Goal: Information Seeking & Learning: Check status

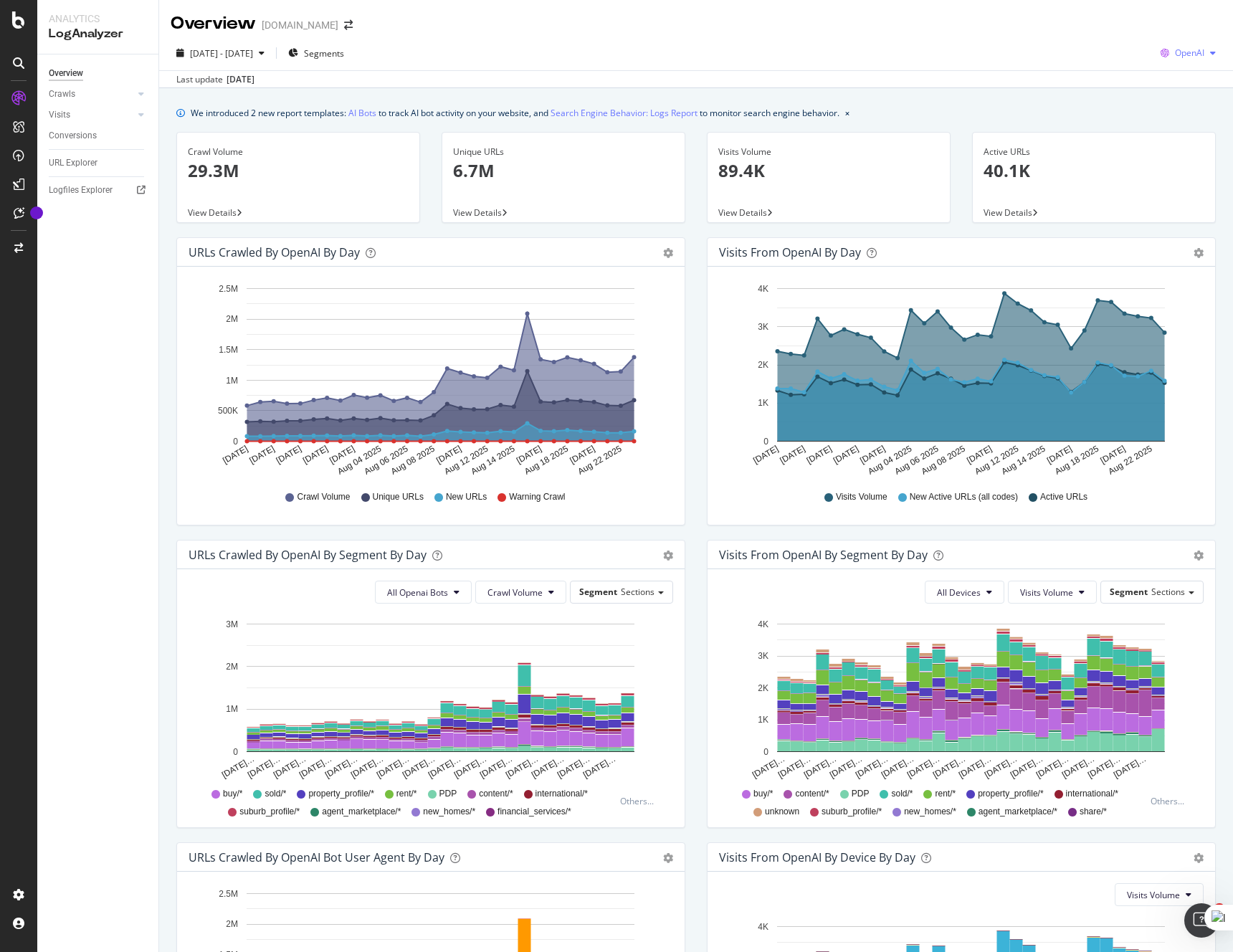
click at [1184, 58] on span "OpenAI" at bounding box center [1189, 52] width 30 height 12
click at [1173, 79] on span "Google" at bounding box center [1190, 81] width 53 height 13
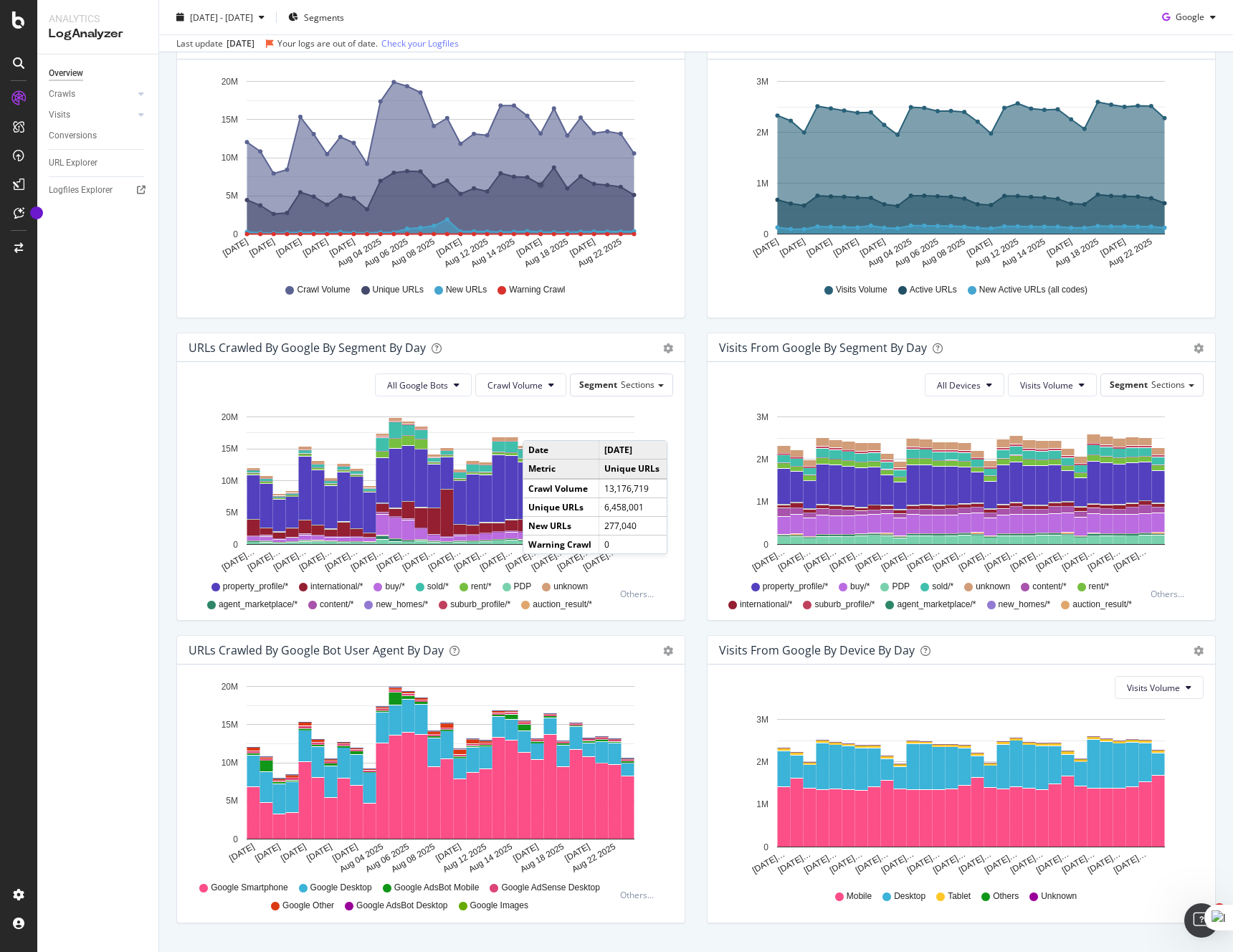
scroll to position [243, 0]
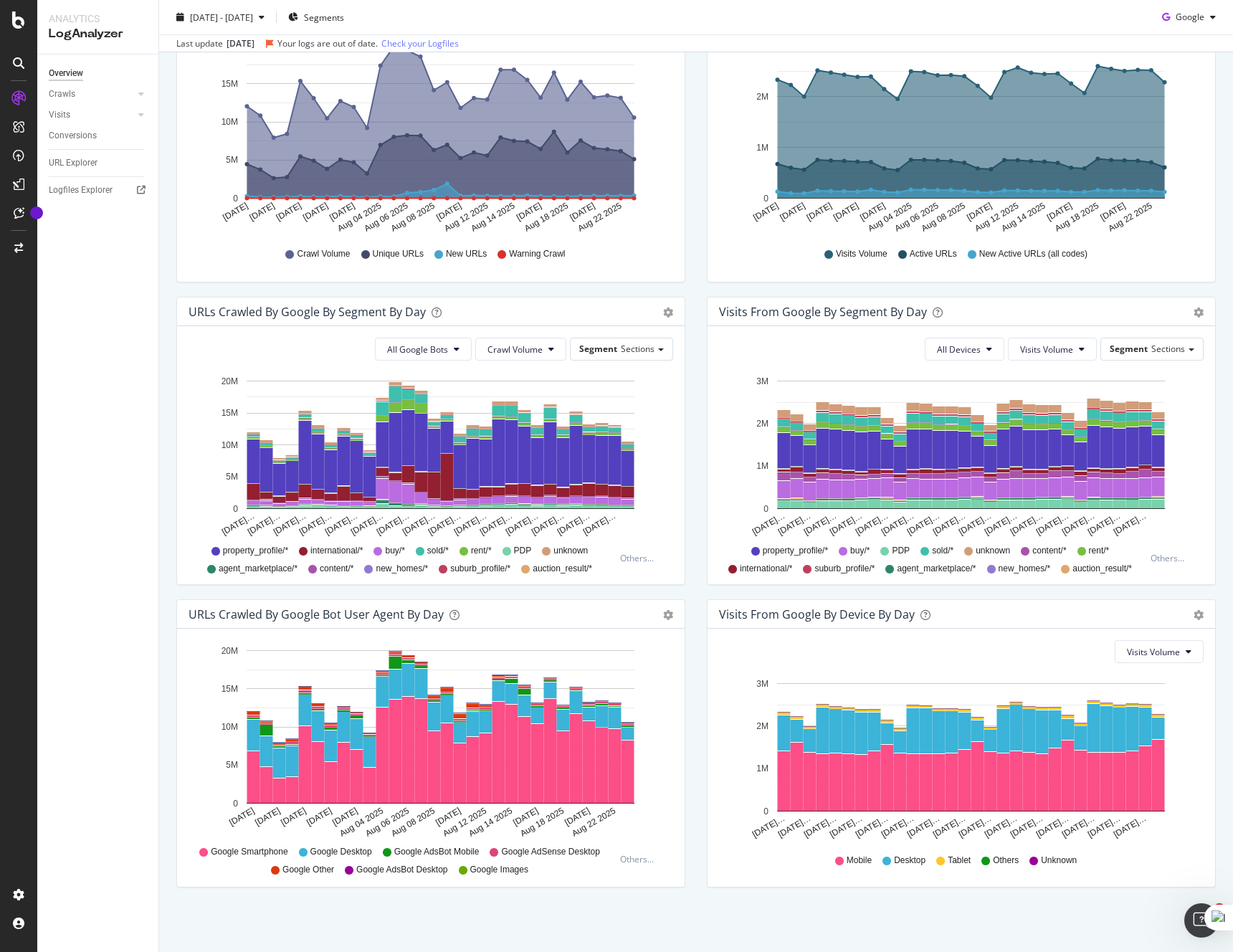
click at [538, 318] on div "URLs Crawled by Google By Segment By Day" at bounding box center [415, 312] width 453 height 14
click at [538, 349] on span "Crawl Volume" at bounding box center [515, 349] width 55 height 12
click at [666, 15] on icon "gear" at bounding box center [668, 10] width 10 height 10
click at [637, 313] on div "URLs Crawled by Google By Segment By Day" at bounding box center [415, 312] width 453 height 14
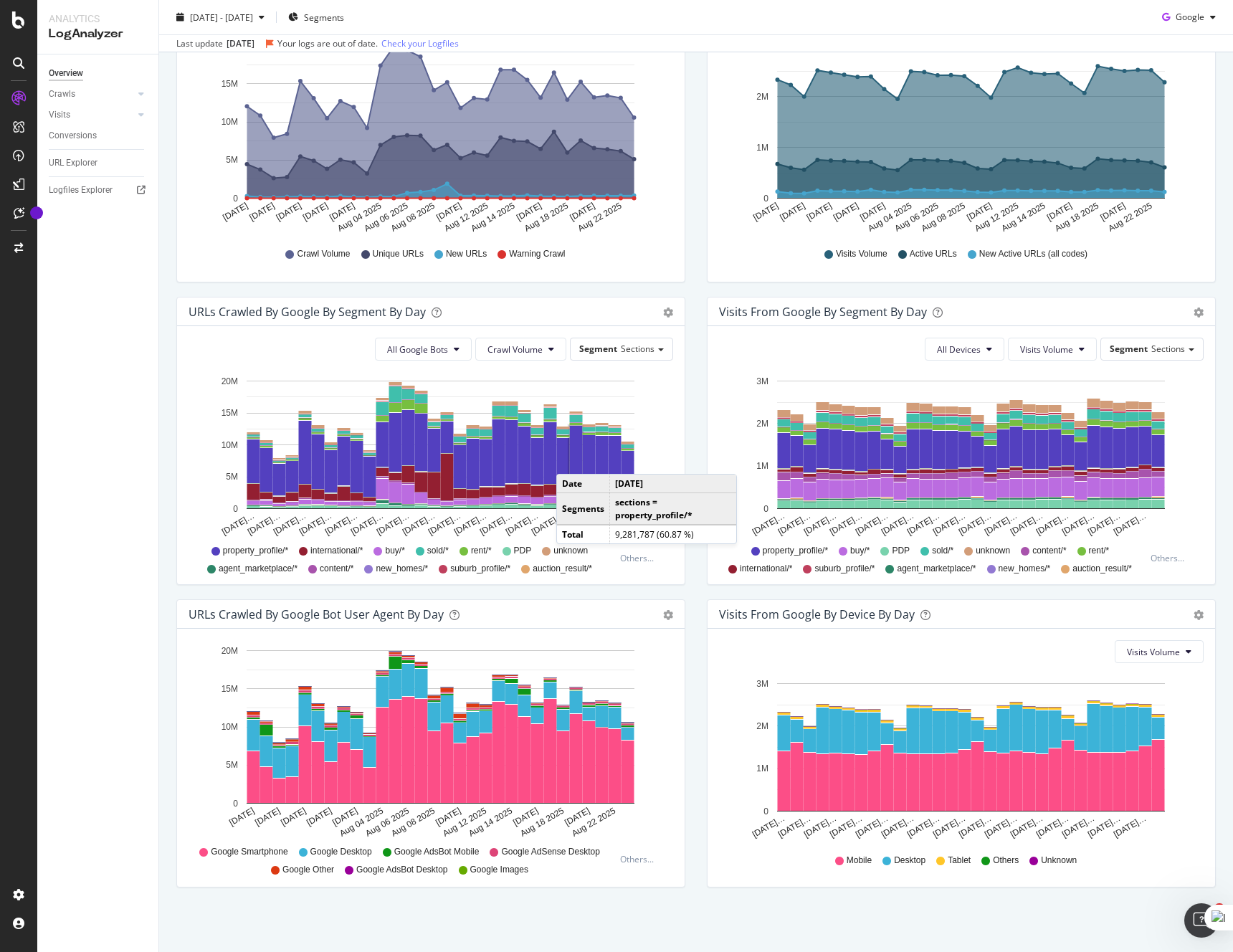
scroll to position [200, 0]
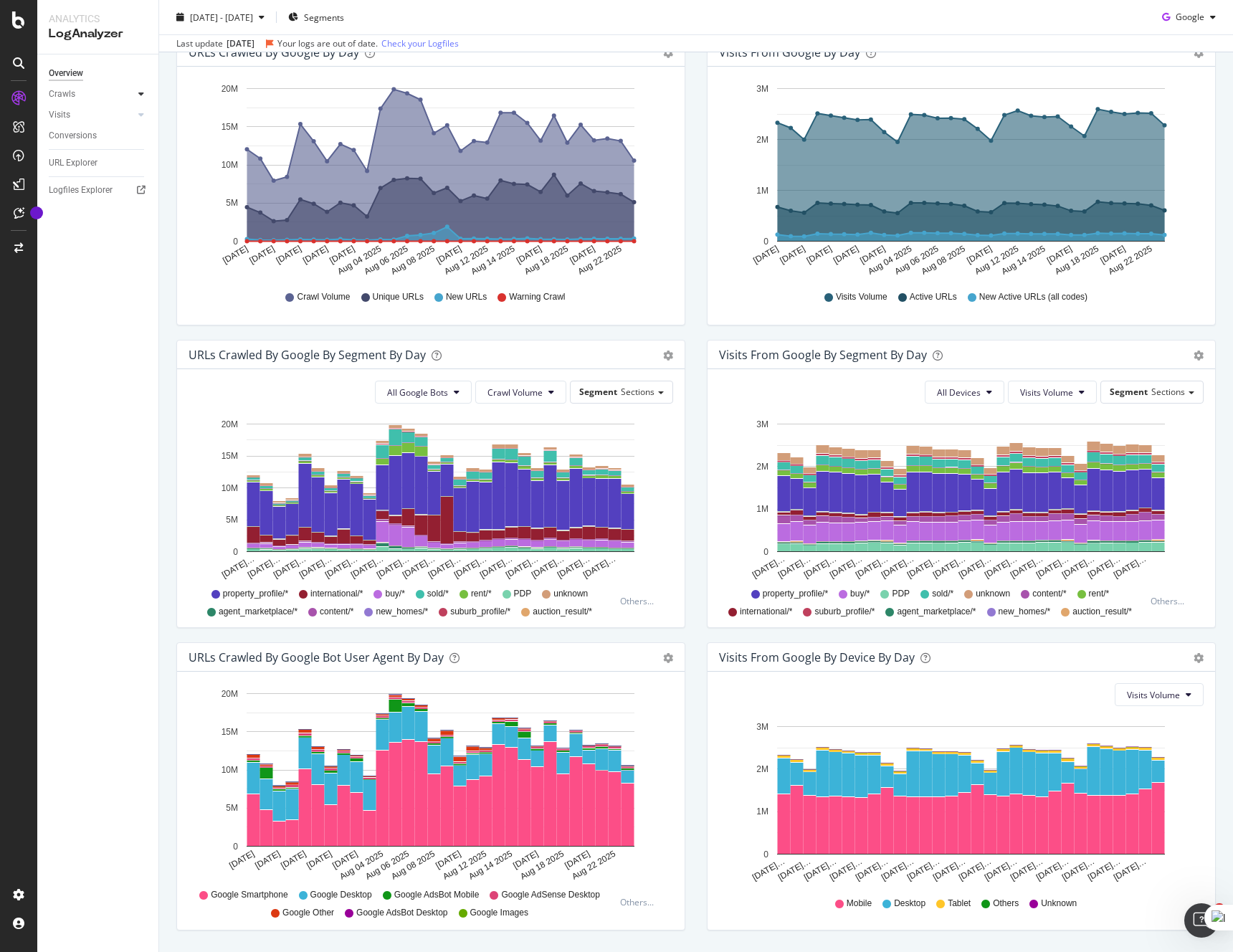
click at [141, 96] on icon at bounding box center [141, 93] width 6 height 8
click at [90, 172] on div "HTTP Codes" at bounding box center [80, 172] width 49 height 15
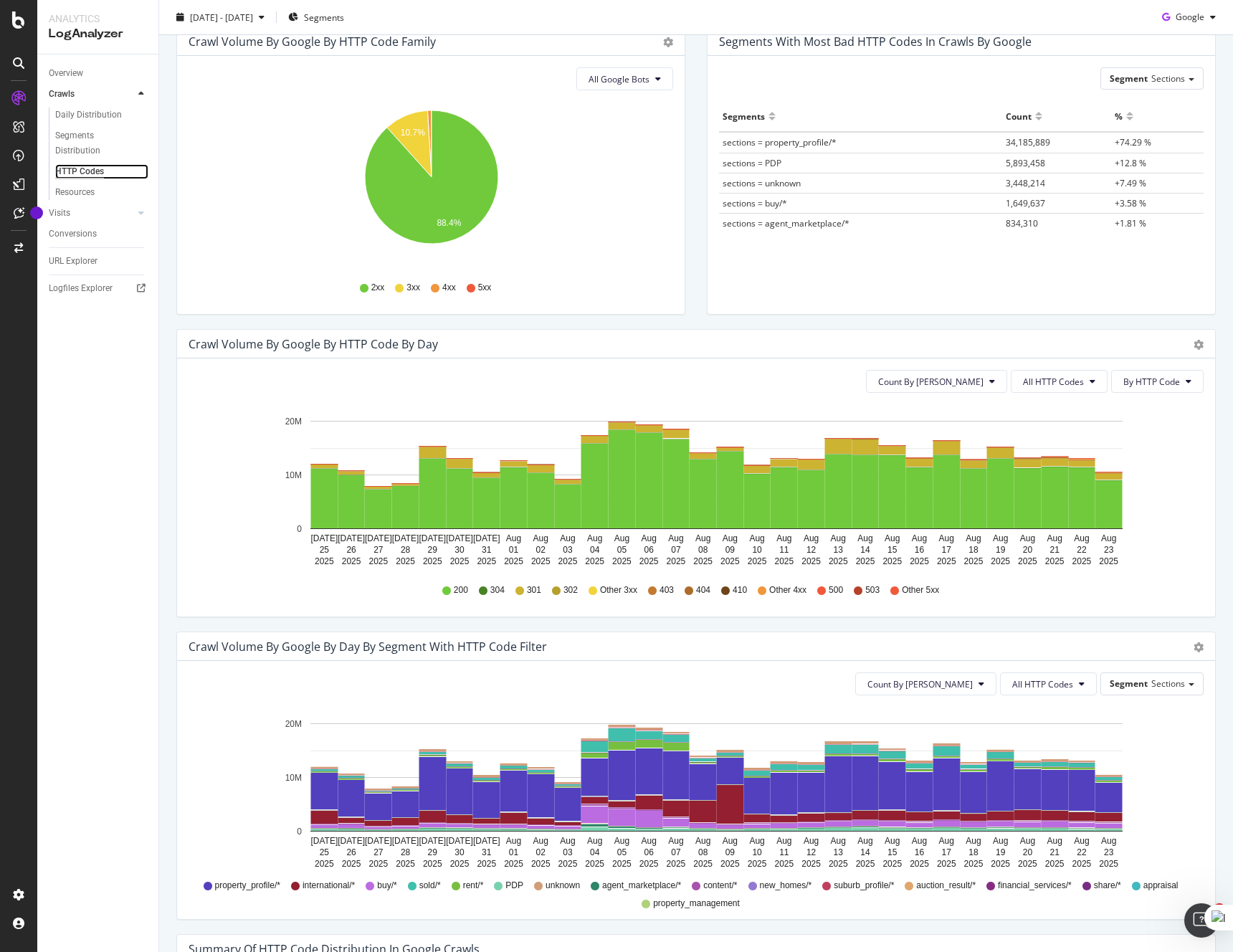
scroll to position [294, 0]
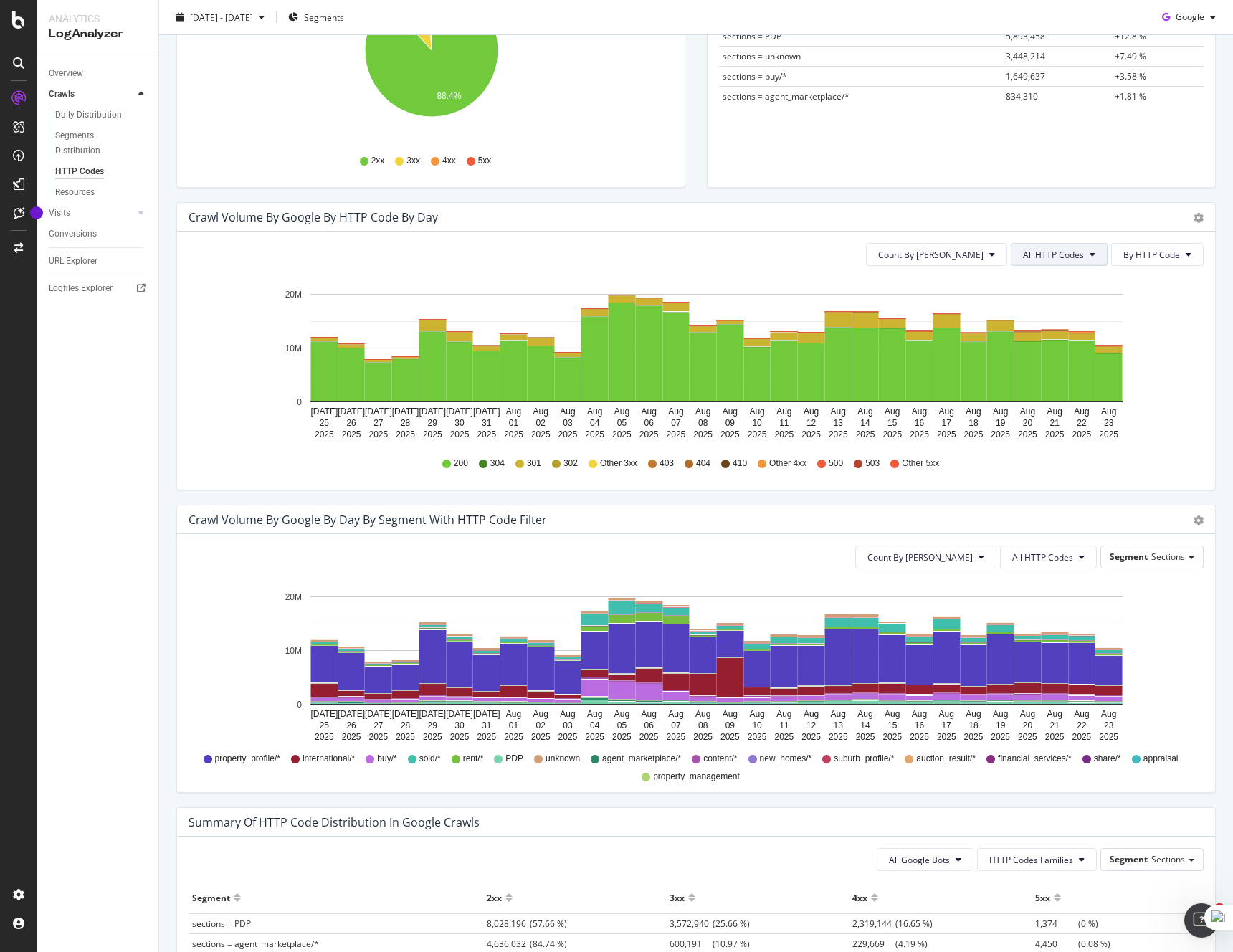
click at [1063, 262] on button "All HTTP Codes" at bounding box center [1058, 255] width 96 height 23
click at [1065, 383] on span "4xx family" at bounding box center [1061, 389] width 72 height 13
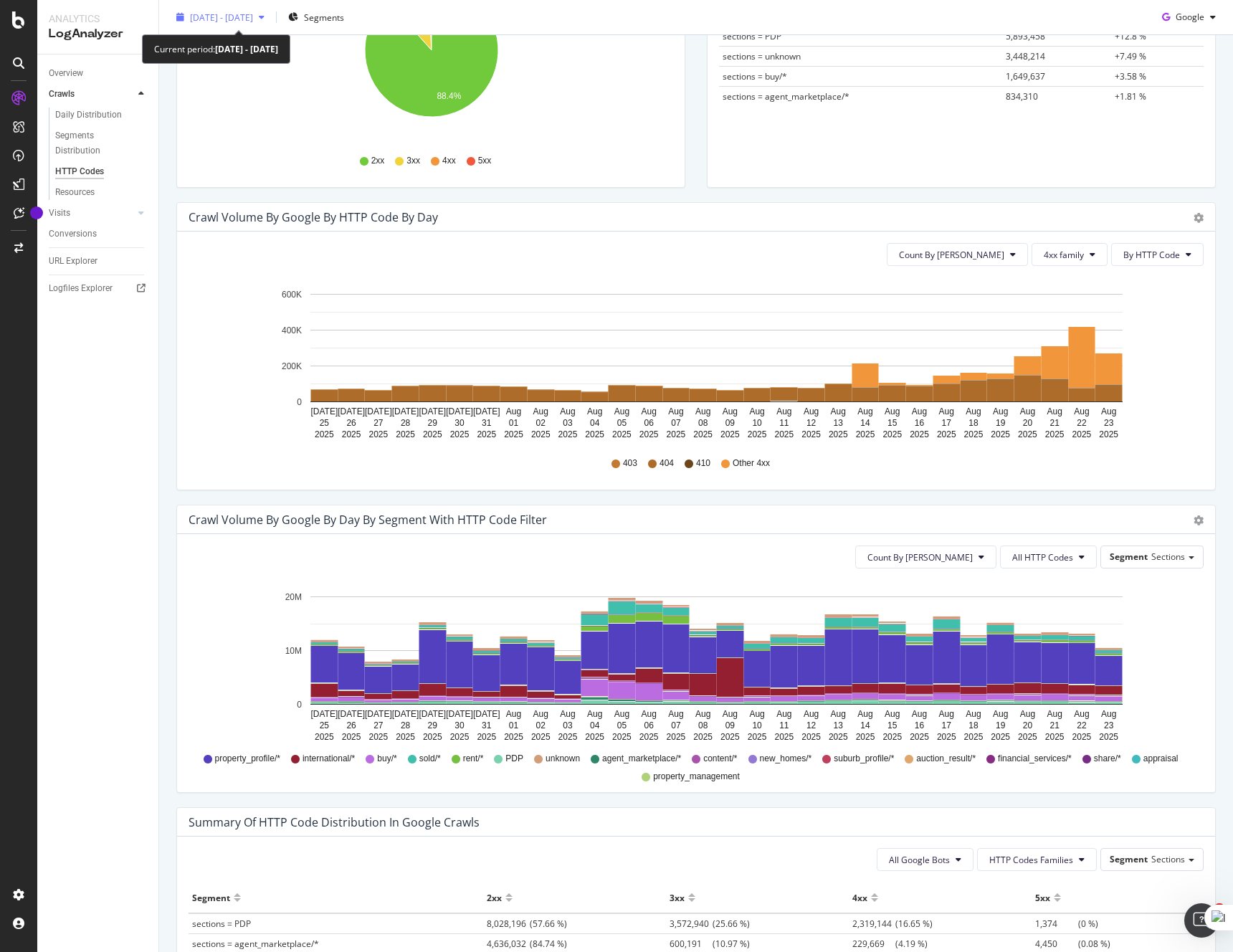
click at [253, 19] on span "[DATE] - [DATE]" at bounding box center [221, 17] width 63 height 12
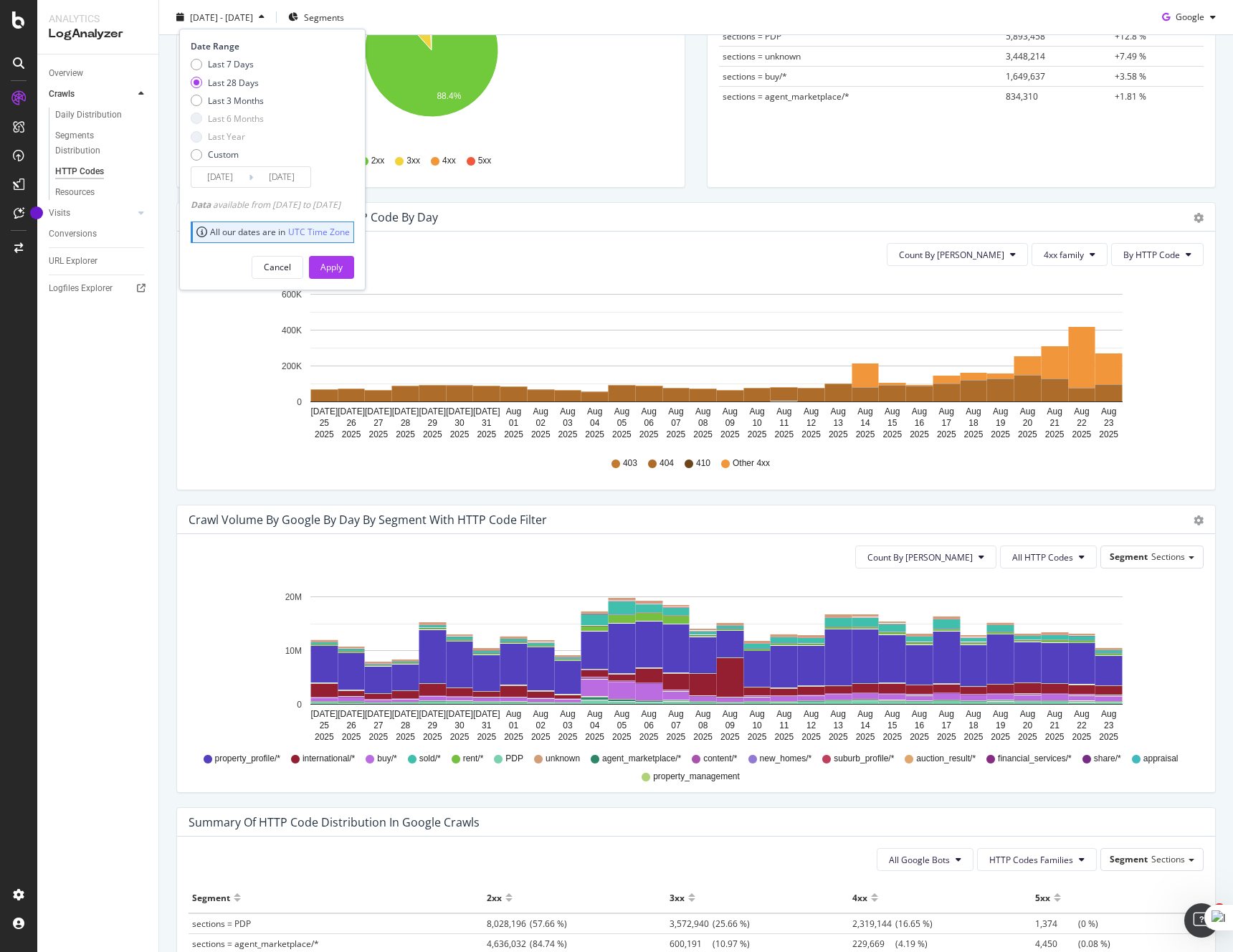
click at [294, 180] on input "[DATE]" at bounding box center [281, 177] width 57 height 20
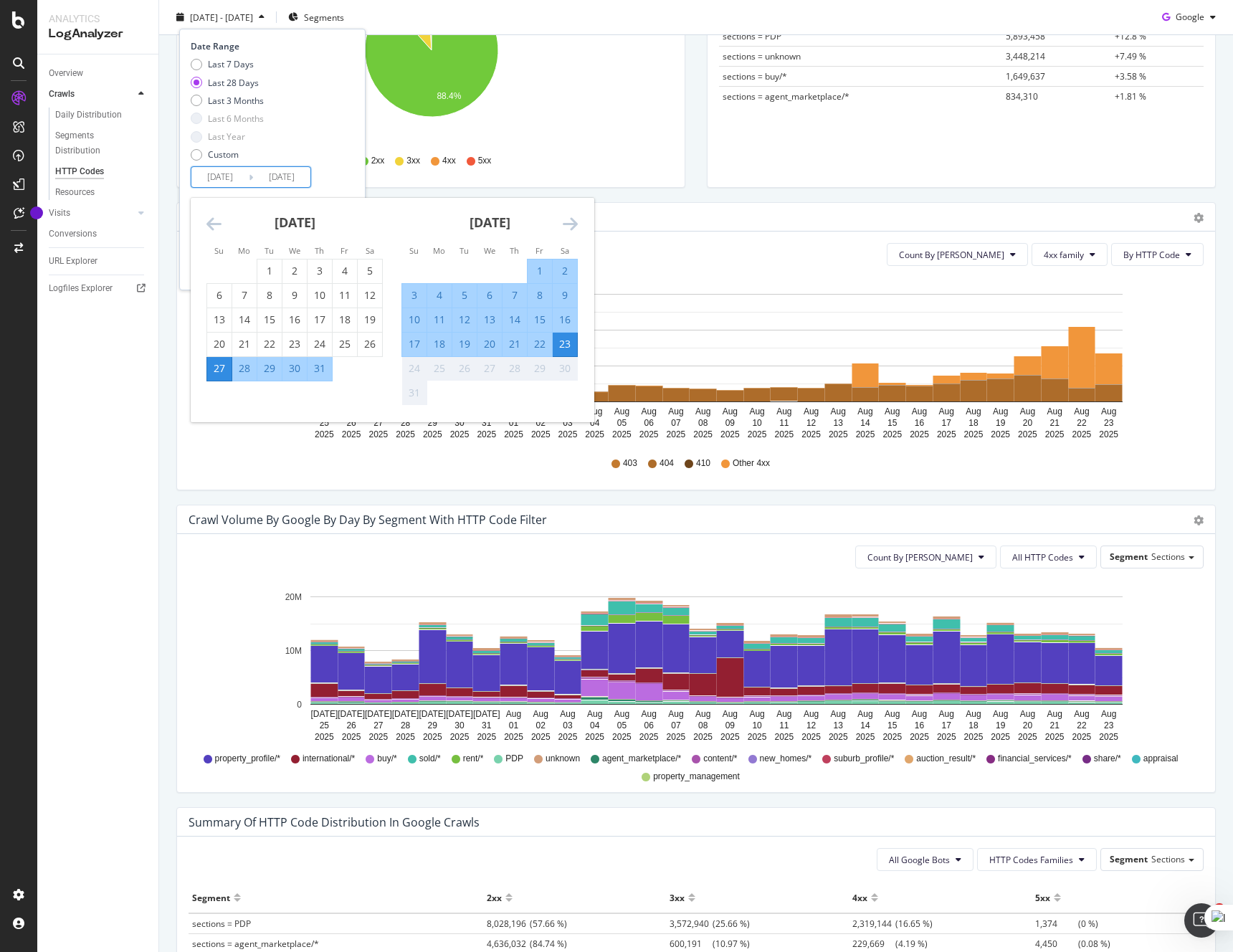
click at [630, 200] on div "Crawl Volume by google by HTTP Code Family Pie Table All Google Bots Hold CMD (…" at bounding box center [431, 51] width 530 height 302
